Goal: Task Accomplishment & Management: Use online tool/utility

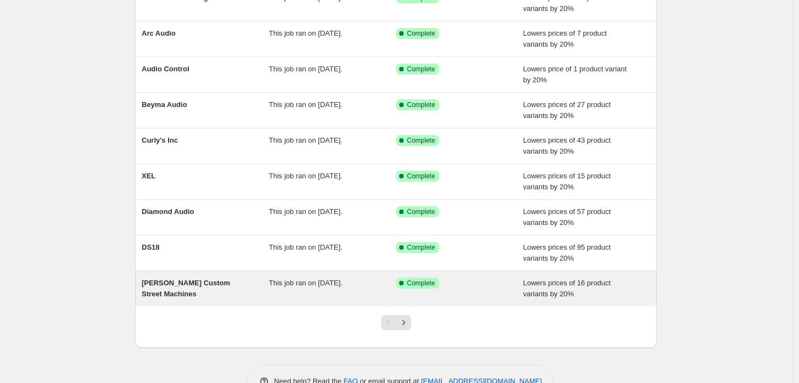
scroll to position [181, 0]
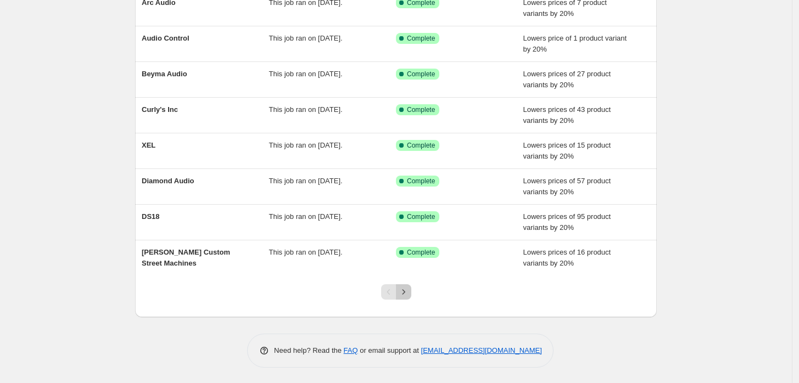
click at [410, 285] on button "Next" at bounding box center [403, 292] width 15 height 15
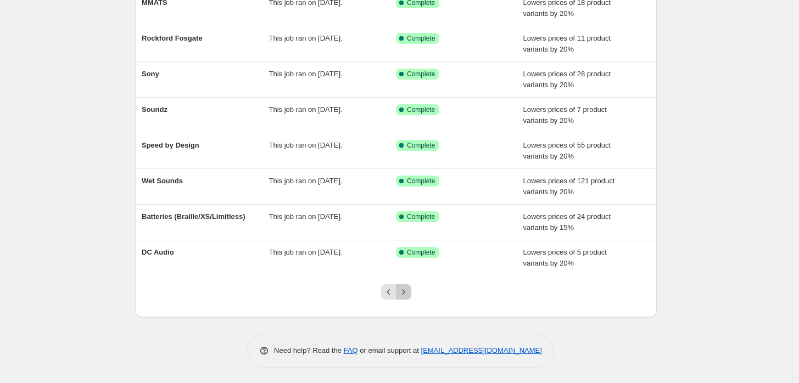
click at [409, 296] on icon "Next" at bounding box center [403, 292] width 11 height 11
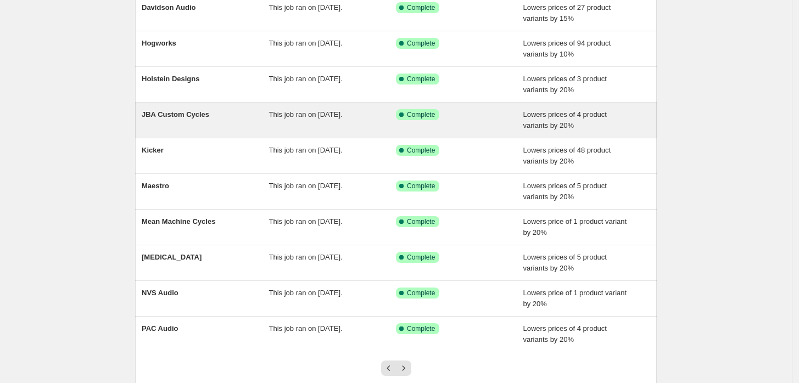
scroll to position [122, 0]
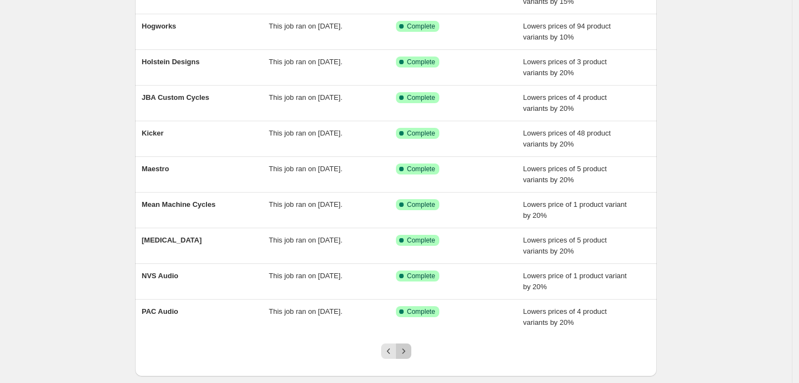
click at [404, 355] on icon "Next" at bounding box center [403, 351] width 11 height 11
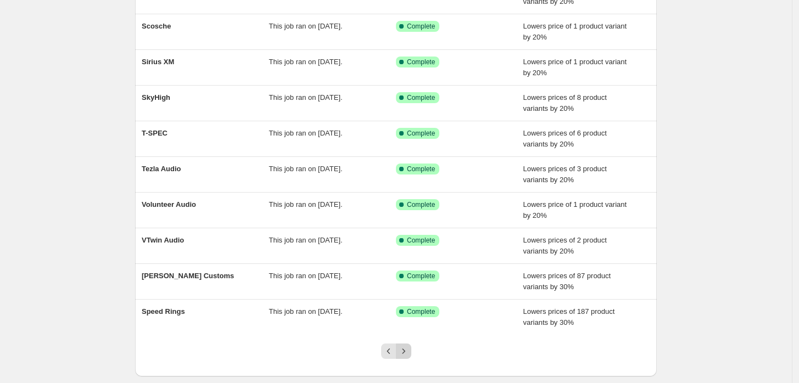
click at [409, 350] on icon "Next" at bounding box center [403, 351] width 11 height 11
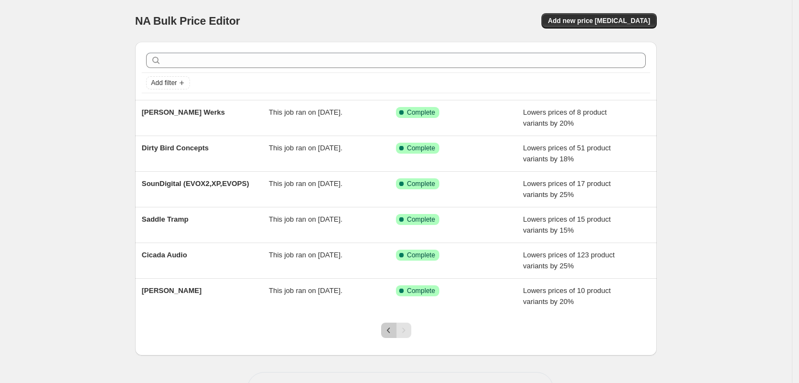
click at [391, 333] on icon "Previous" at bounding box center [388, 330] width 11 height 11
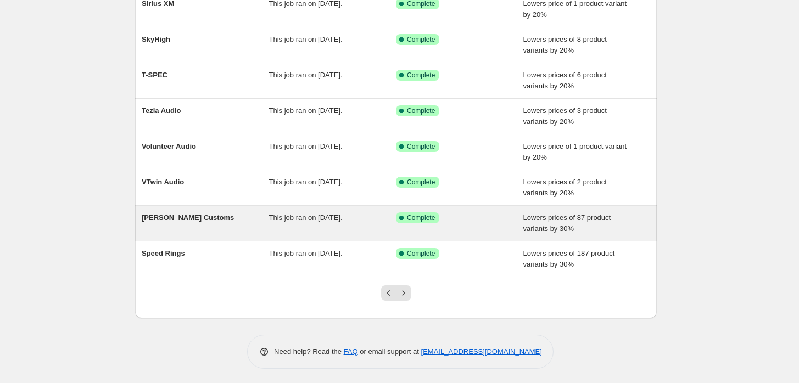
scroll to position [181, 0]
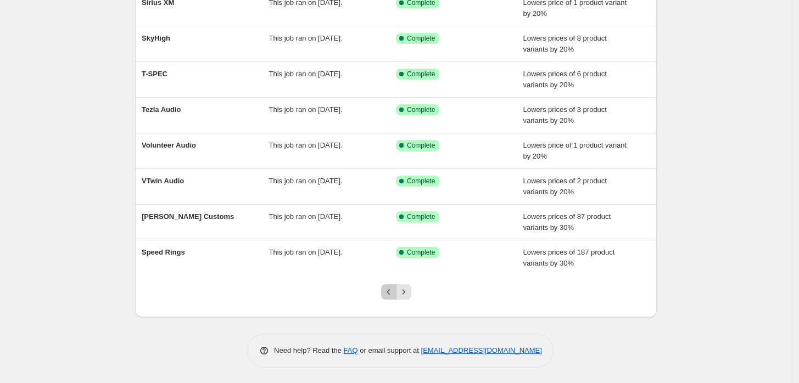
click at [392, 290] on icon "Previous" at bounding box center [388, 292] width 11 height 11
click at [387, 290] on icon "Previous" at bounding box center [388, 292] width 11 height 11
click at [393, 298] on button "Previous" at bounding box center [388, 292] width 15 height 15
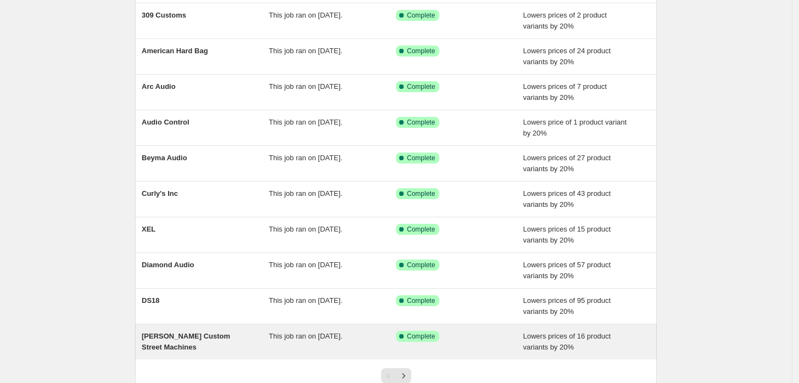
scroll to position [0, 0]
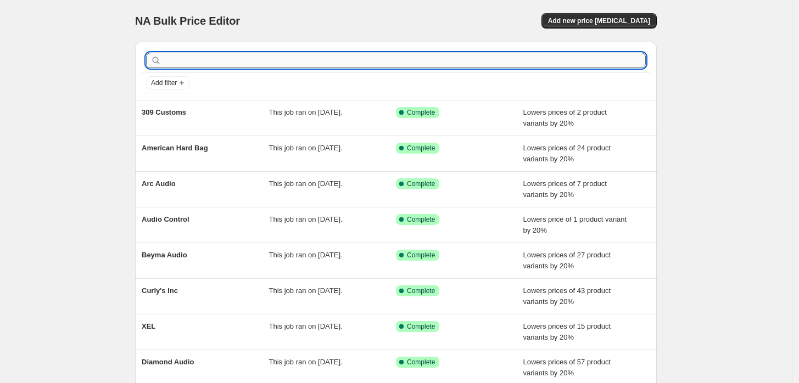
click at [365, 65] on input "text" at bounding box center [405, 60] width 482 height 15
type input "voodo"
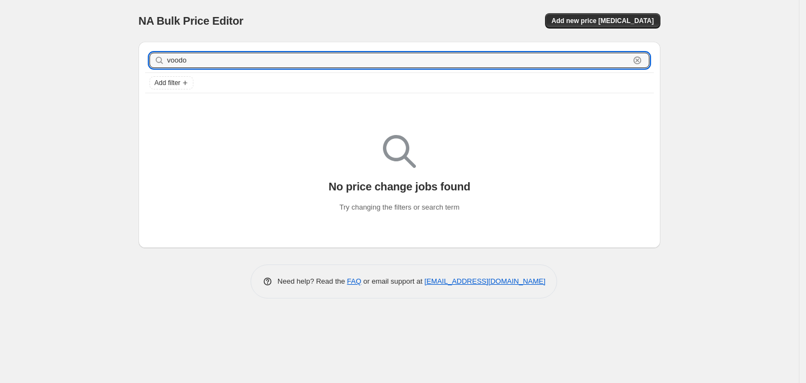
click at [365, 54] on input "voodo" at bounding box center [398, 60] width 463 height 15
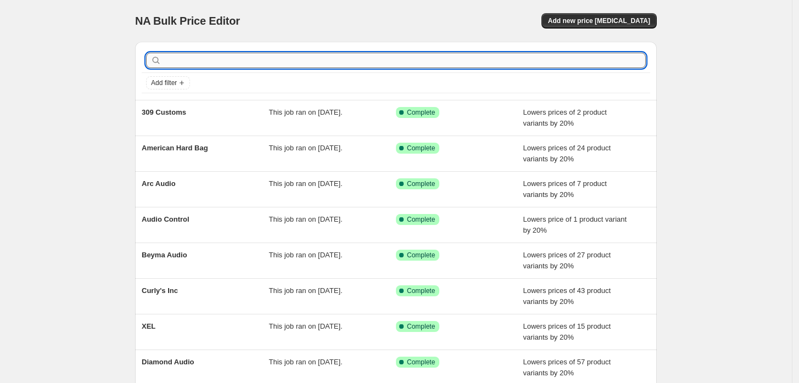
click at [187, 59] on input "text" at bounding box center [405, 60] width 482 height 15
type input "dirty"
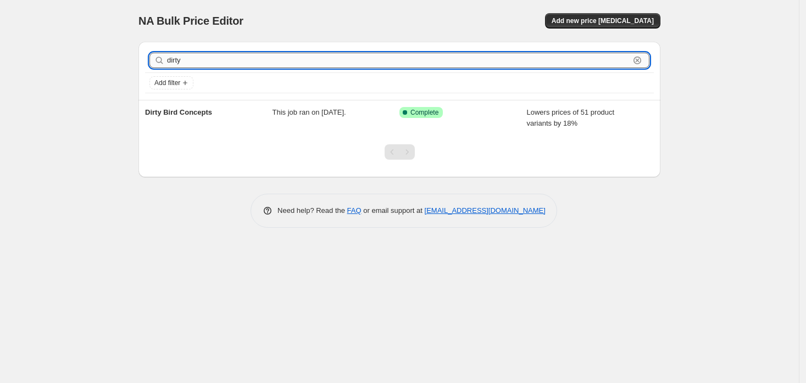
click at [294, 64] on input "dirty" at bounding box center [398, 60] width 463 height 15
click at [336, 5] on div "NA Bulk Price Editor. This page is ready NA Bulk Price Editor Add new price [ME…" at bounding box center [399, 21] width 522 height 42
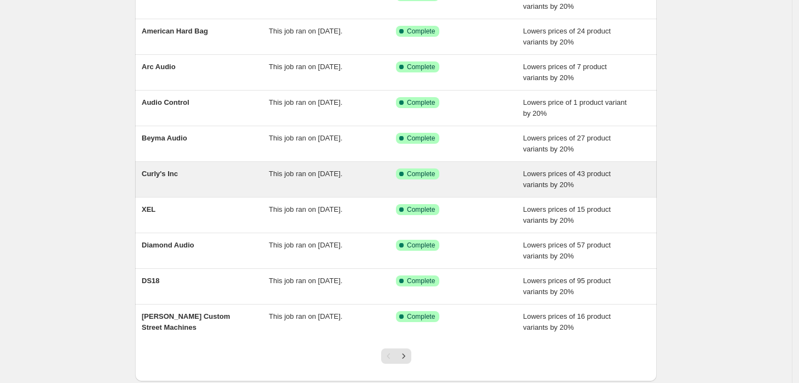
scroll to position [122, 0]
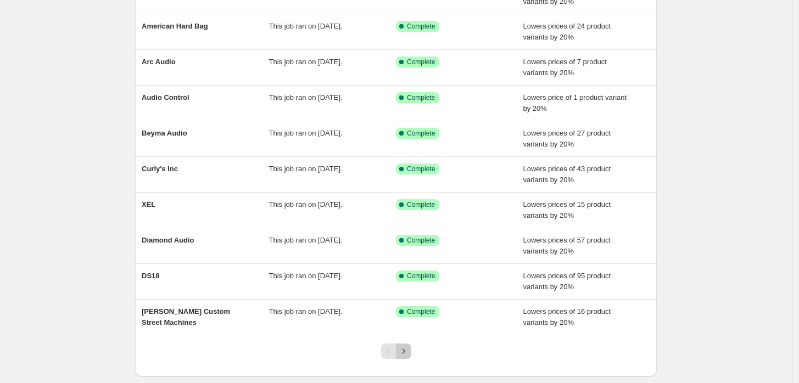
click at [408, 347] on icon "Next" at bounding box center [403, 351] width 11 height 11
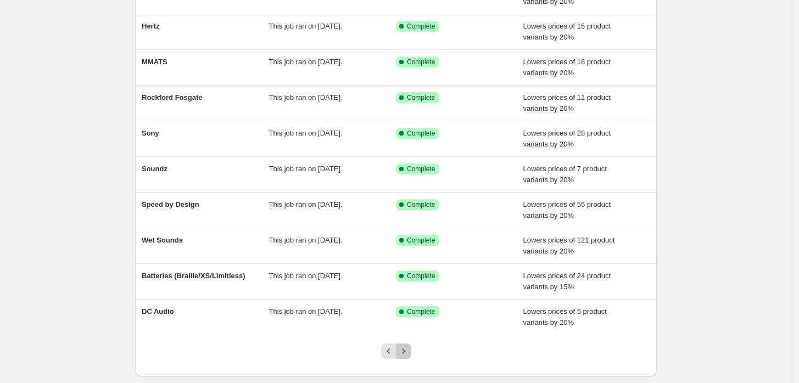
click at [404, 349] on icon "Next" at bounding box center [403, 351] width 11 height 11
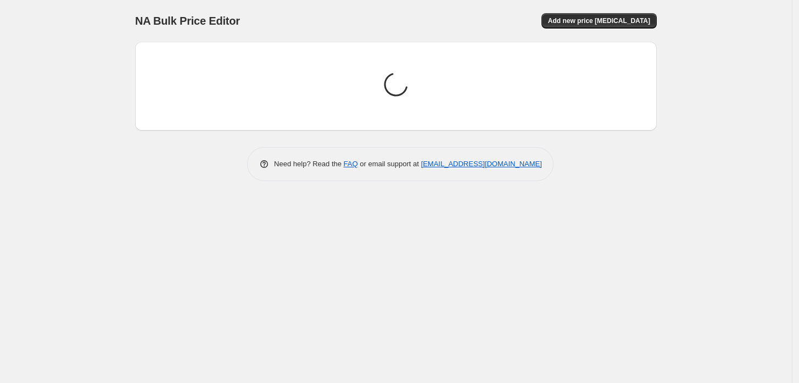
scroll to position [0, 0]
